Goal: Task Accomplishment & Management: Manage account settings

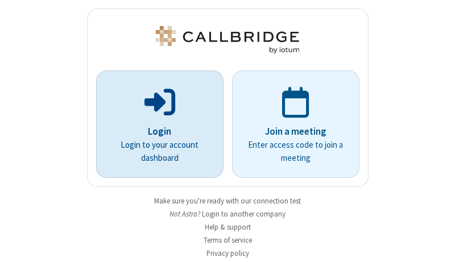
click at [155, 131] on p "Login" at bounding box center [160, 132] width 96 height 15
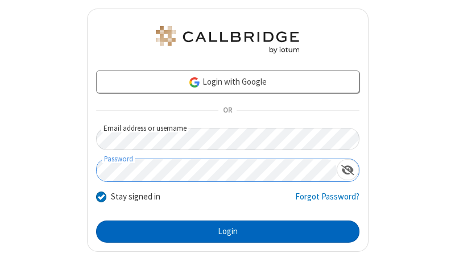
click at [223, 232] on button "Login" at bounding box center [228, 232] width 264 height 23
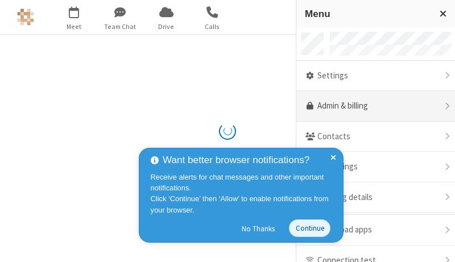
click at [372, 106] on link "Admin & billing" at bounding box center [376, 106] width 159 height 31
